Goal: Information Seeking & Learning: Learn about a topic

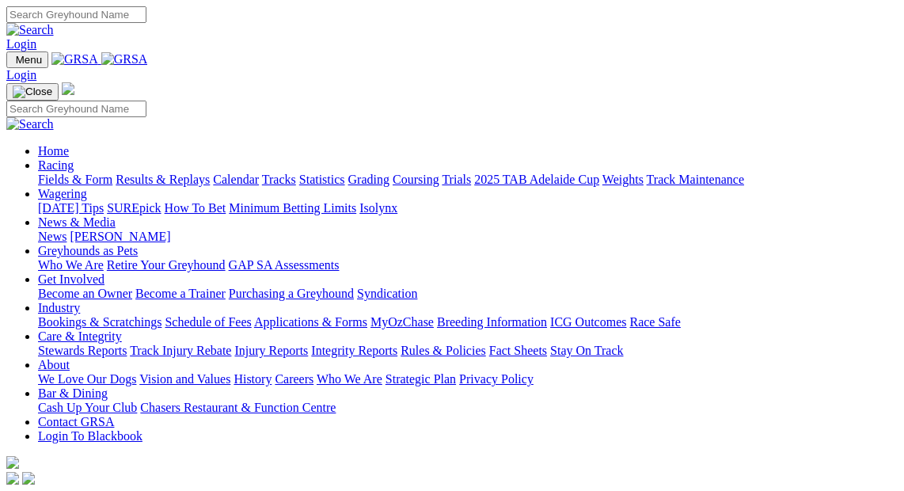
scroll to position [576, 0]
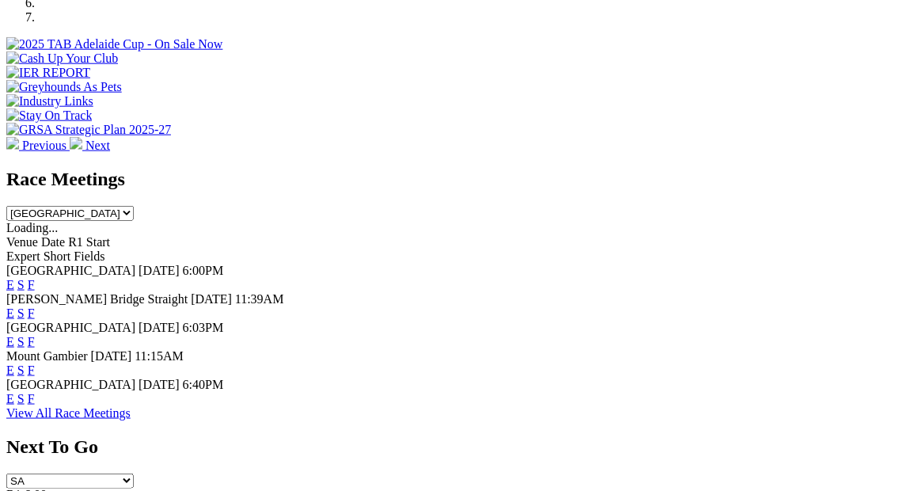
click at [35, 392] on link "F" at bounding box center [31, 398] width 7 height 13
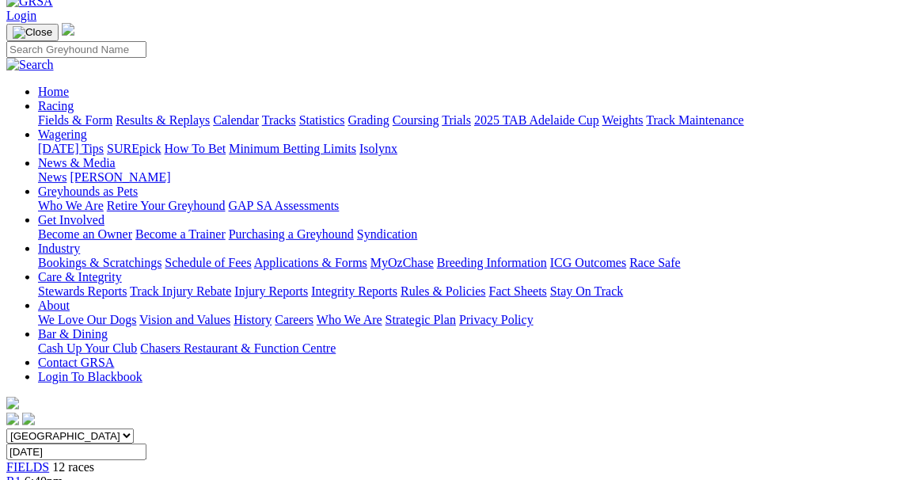
scroll to position [287, 0]
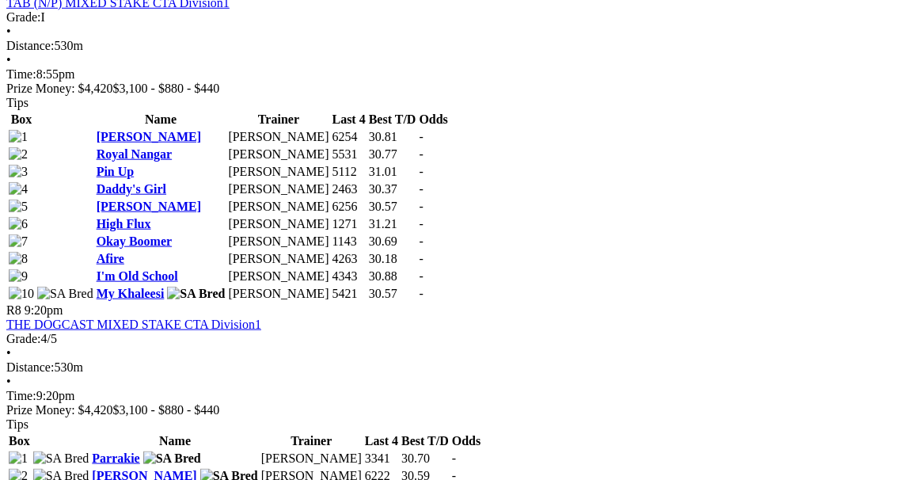
scroll to position [2591, 0]
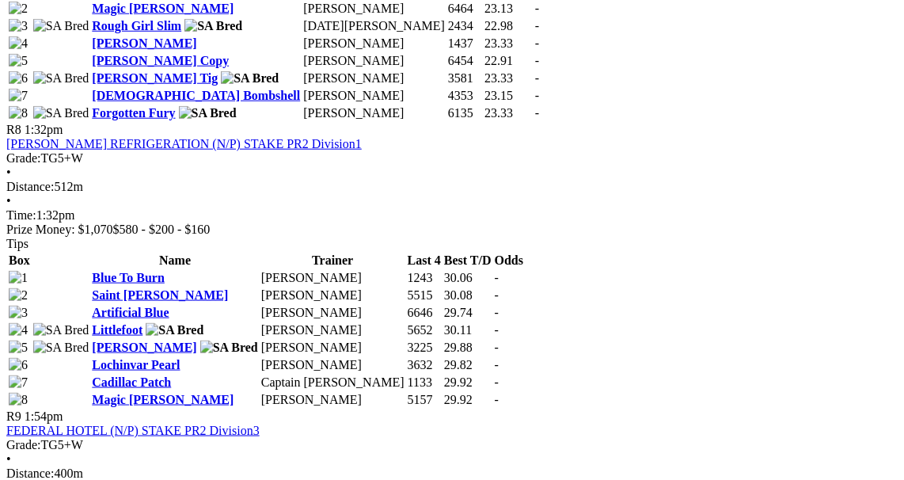
scroll to position [2663, 0]
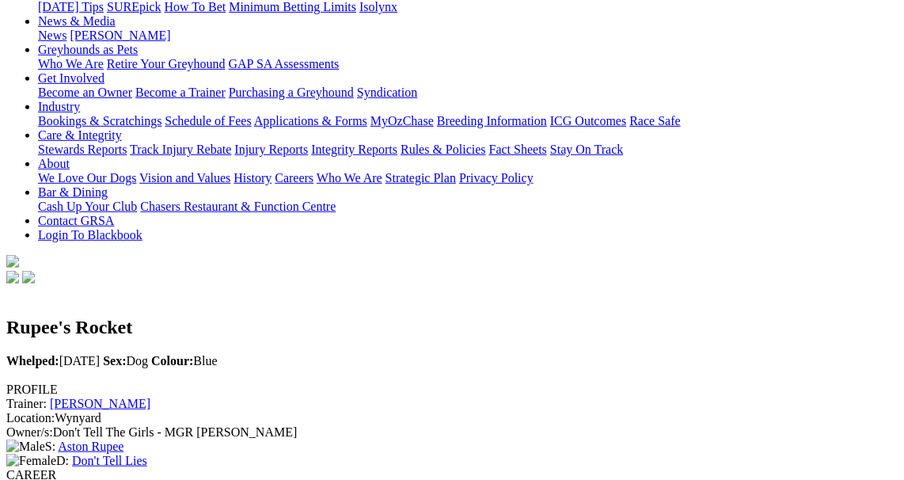
scroll to position [360, 0]
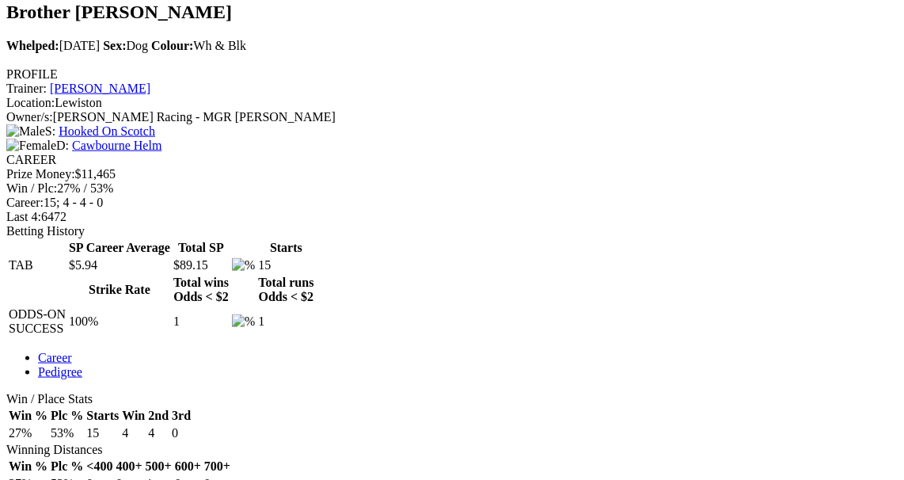
scroll to position [576, 0]
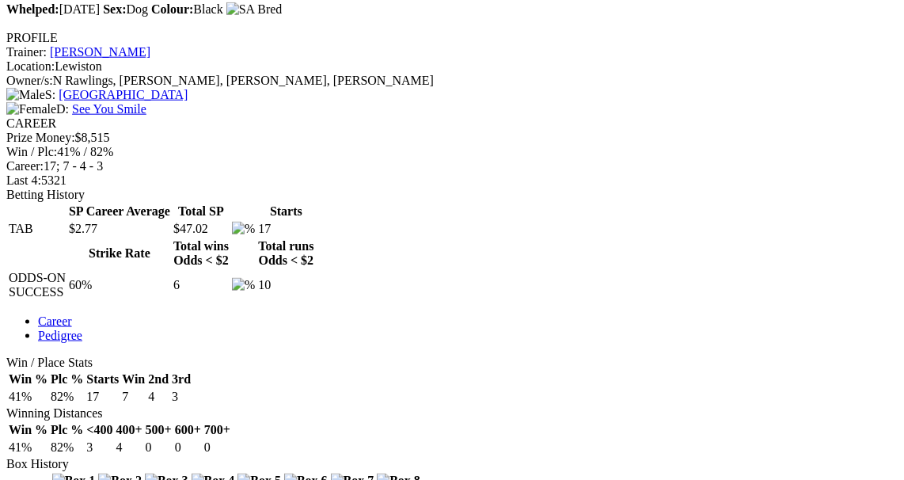
scroll to position [576, 0]
